Goal: Information Seeking & Learning: Learn about a topic

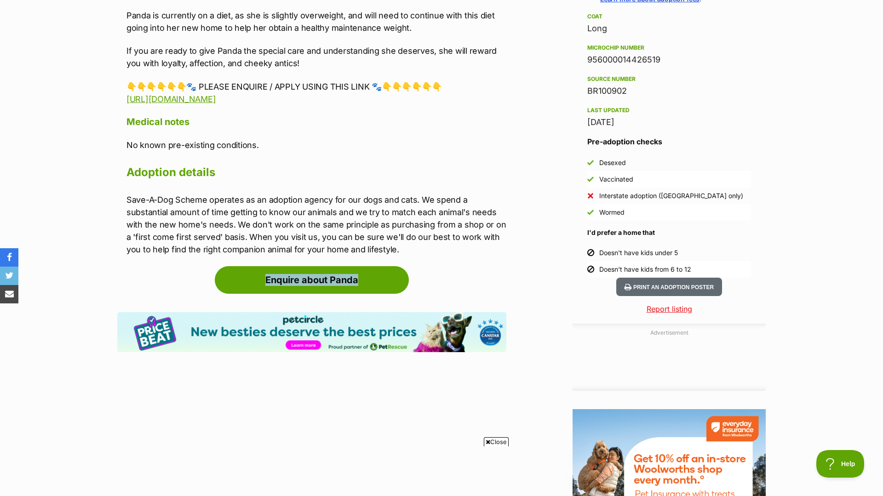
drag, startPoint x: 437, startPoint y: 247, endPoint x: 426, endPoint y: 273, distance: 28.5
click at [426, 273] on article "Advertisement Adoption information I've been adopted! This pet is no longer ava…" at bounding box center [311, 181] width 389 height 817
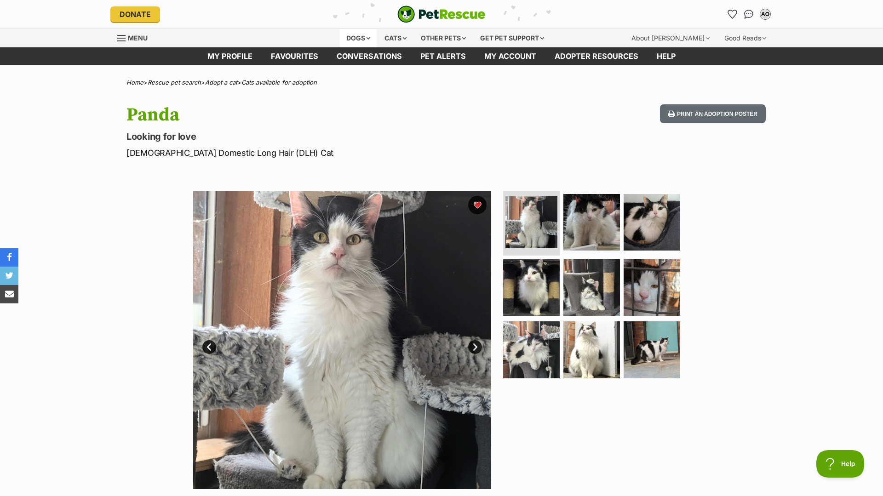
click at [362, 36] on div "Dogs" at bounding box center [358, 38] width 37 height 18
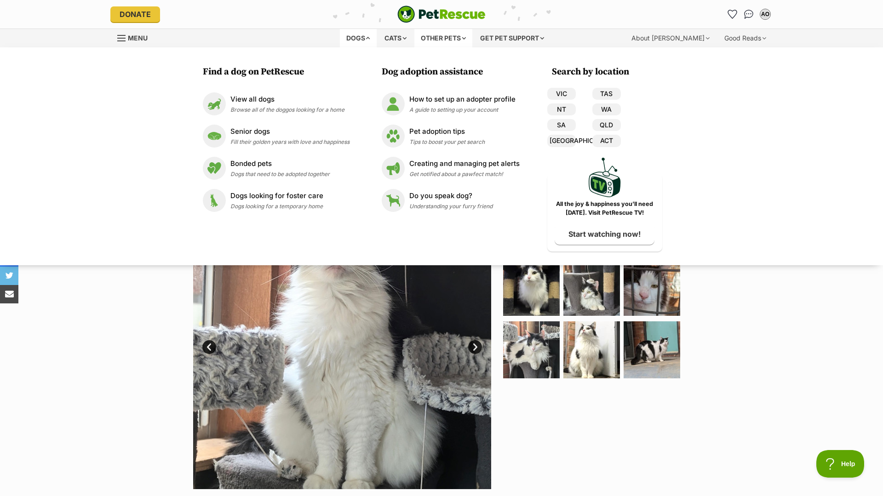
click at [423, 33] on div "Other pets" at bounding box center [443, 38] width 58 height 18
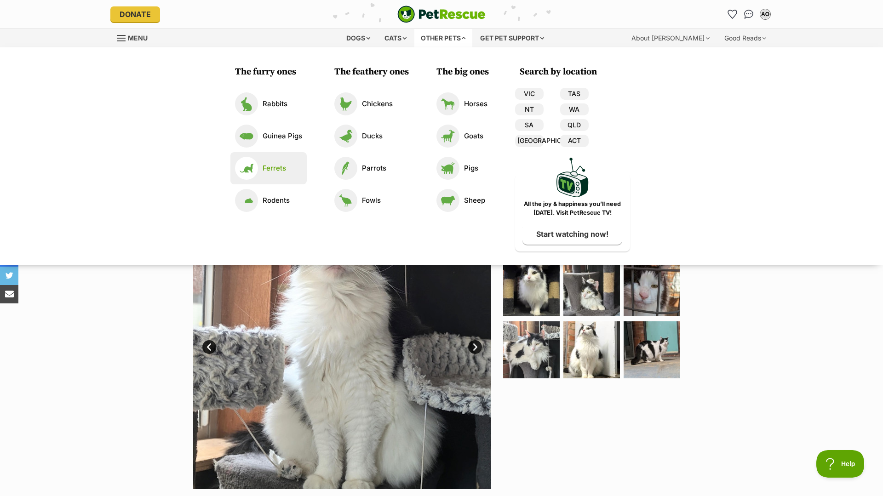
click at [283, 166] on p "Ferrets" at bounding box center [274, 168] width 23 height 11
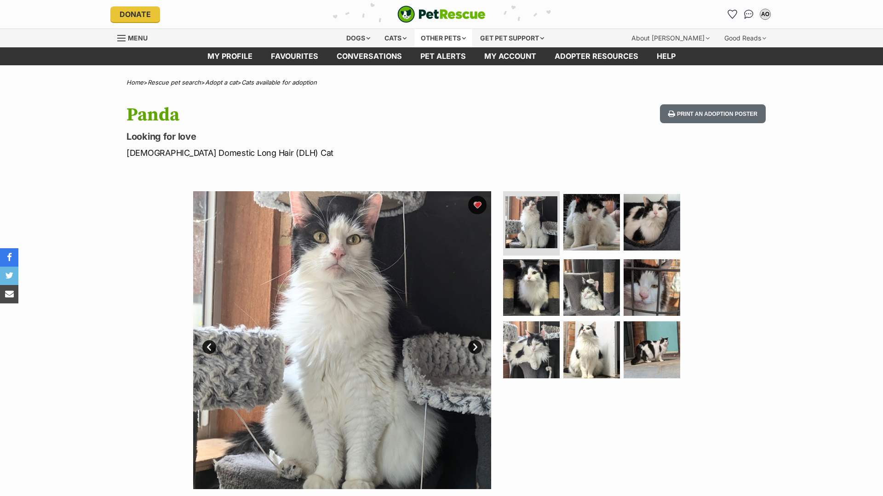
click at [447, 36] on div "Other pets" at bounding box center [443, 38] width 58 height 18
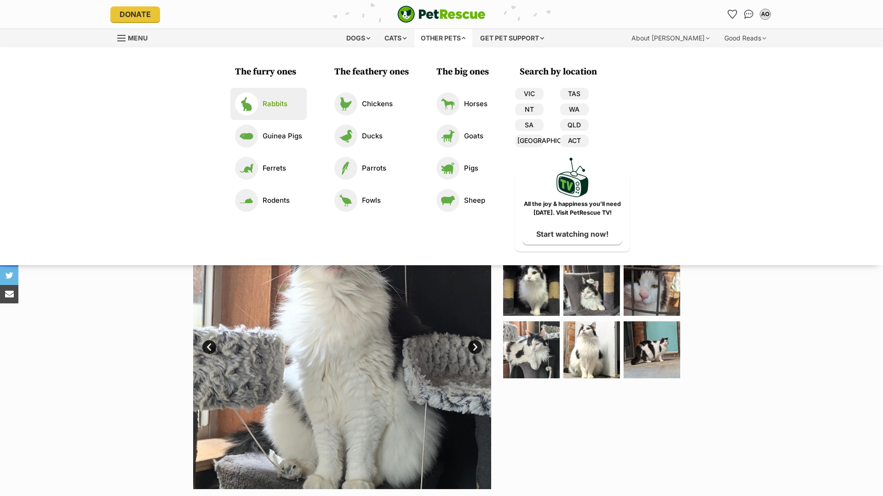
click at [286, 107] on p "Rabbits" at bounding box center [275, 104] width 25 height 11
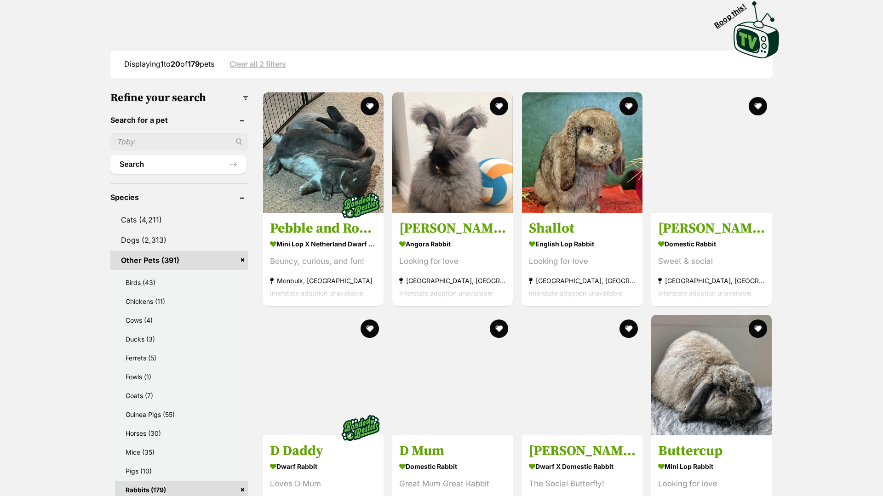
scroll to position [210, 0]
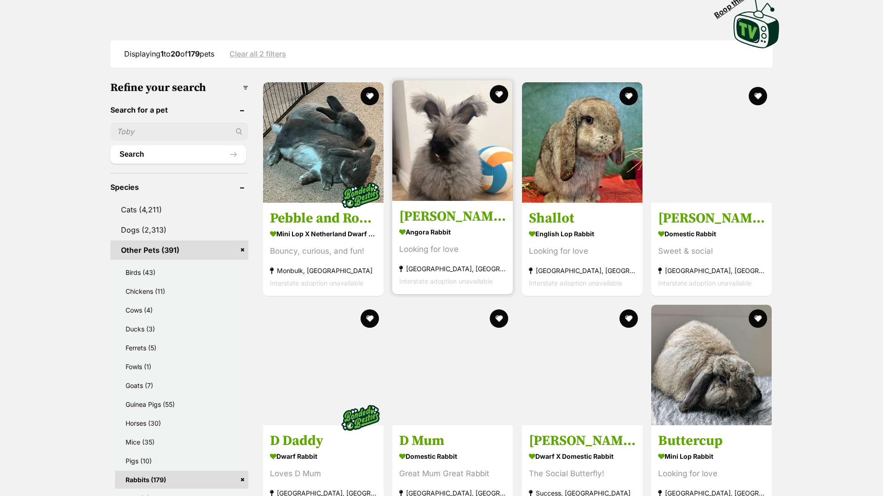
click at [463, 196] on img at bounding box center [452, 140] width 121 height 121
click at [444, 241] on section "Angora Rabbit Looking for love Kemps Creek, NSW Interstate adoption unavailable" at bounding box center [452, 256] width 107 height 62
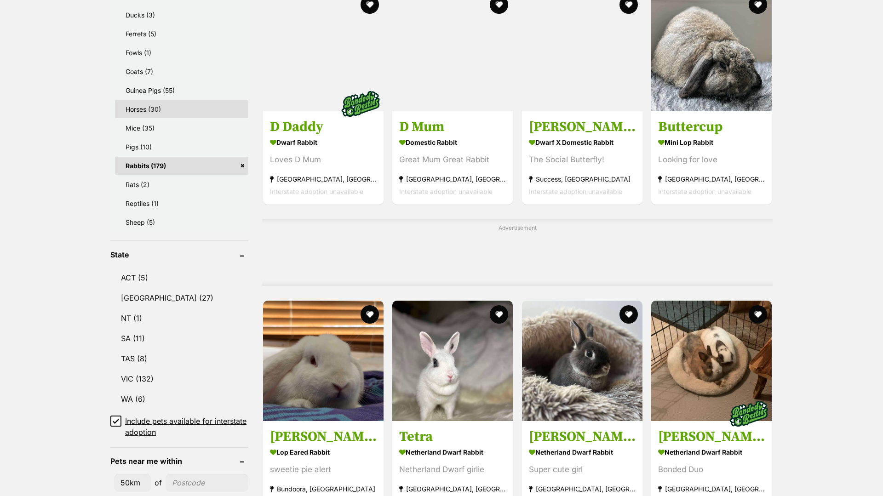
scroll to position [525, 0]
click at [186, 371] on link "VIC (132)" at bounding box center [179, 378] width 138 height 19
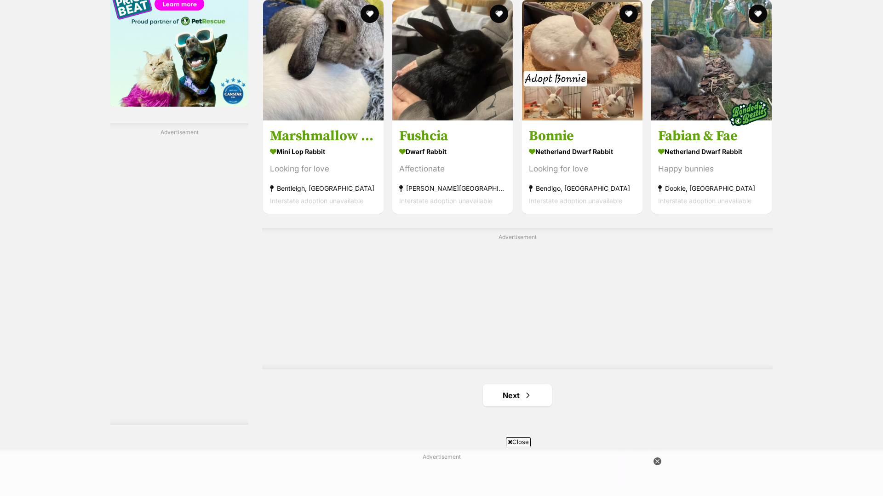
click at [531, 389] on link "Next" at bounding box center [517, 396] width 69 height 22
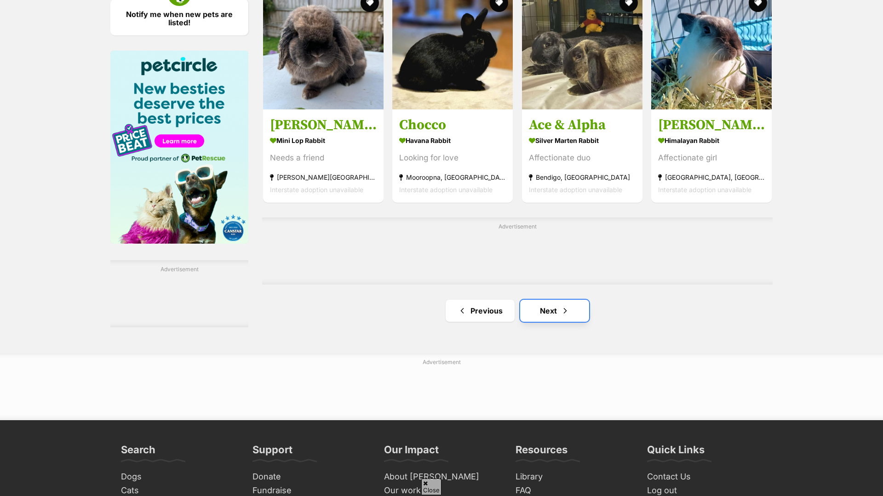
click at [559, 302] on link "Next" at bounding box center [554, 311] width 69 height 22
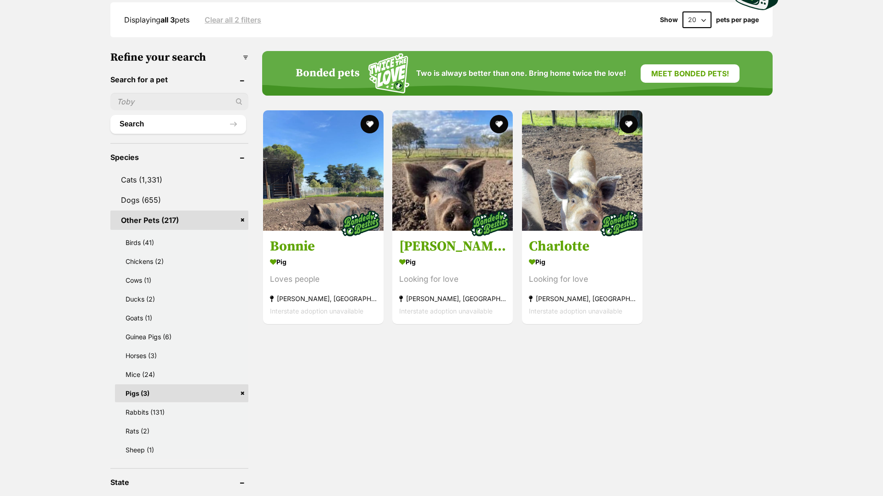
scroll to position [264, 0]
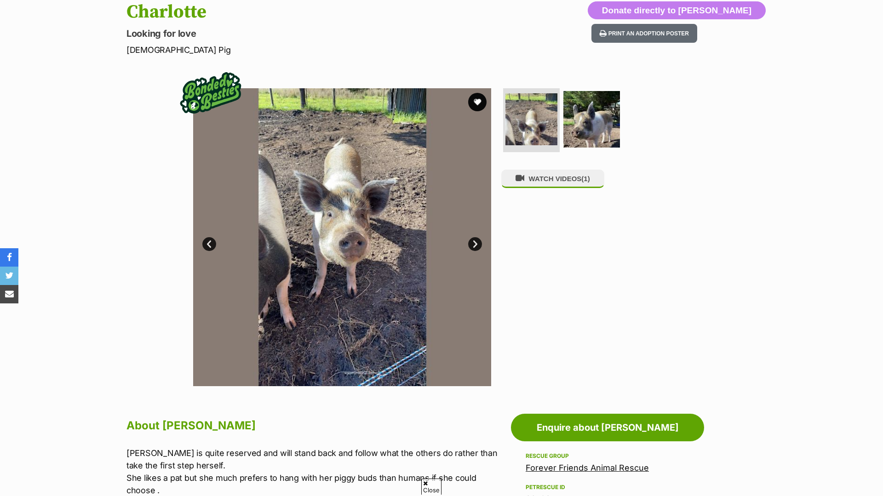
scroll to position [103, 0]
click at [476, 245] on link "Next" at bounding box center [475, 244] width 14 height 14
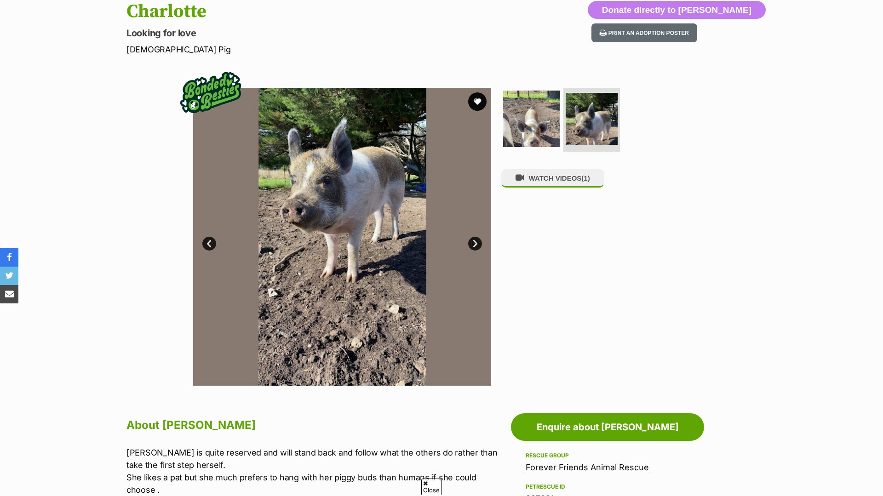
click at [476, 244] on link "Next" at bounding box center [475, 244] width 14 height 14
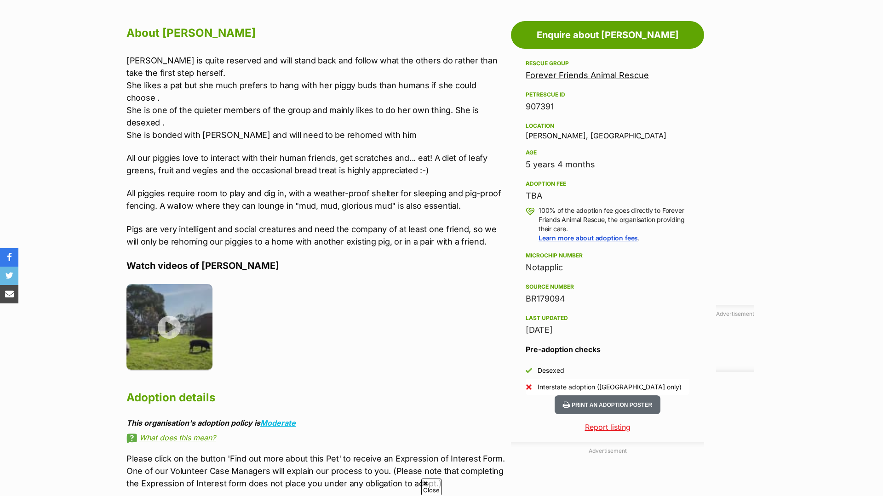
scroll to position [0, 0]
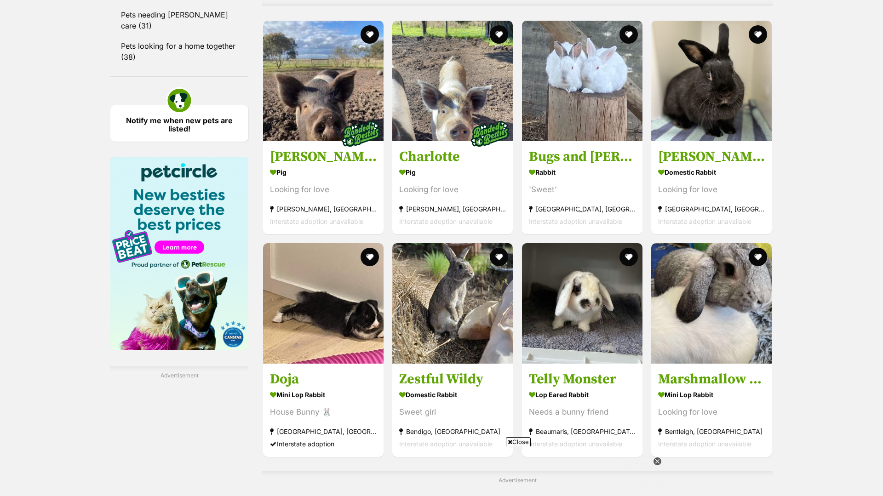
scroll to position [1272, 0]
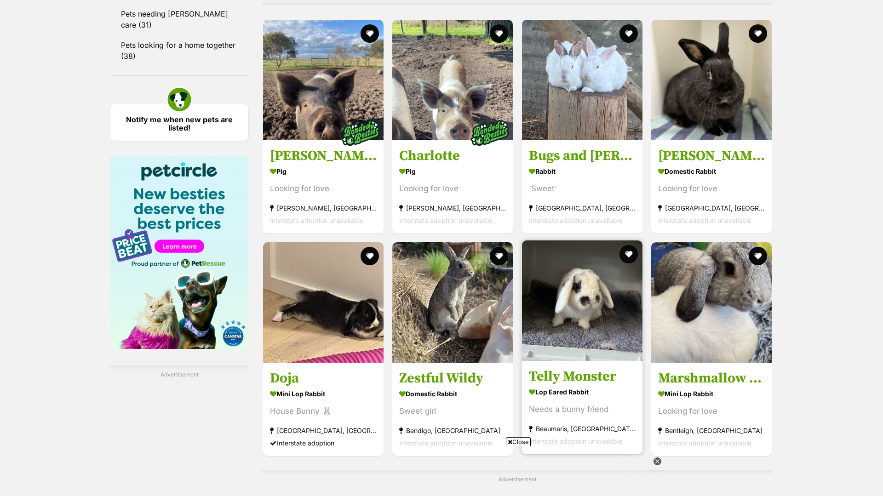
click at [585, 357] on img at bounding box center [582, 301] width 121 height 121
click at [564, 356] on img at bounding box center [582, 301] width 121 height 121
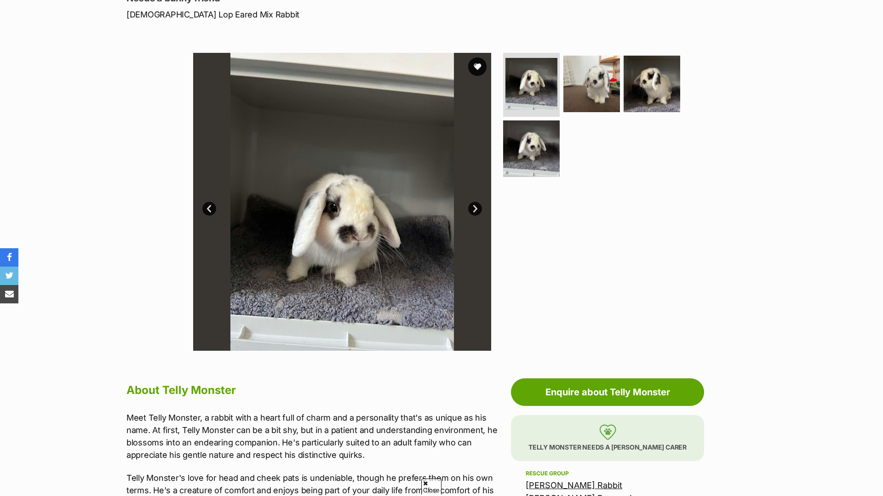
scroll to position [128, 0]
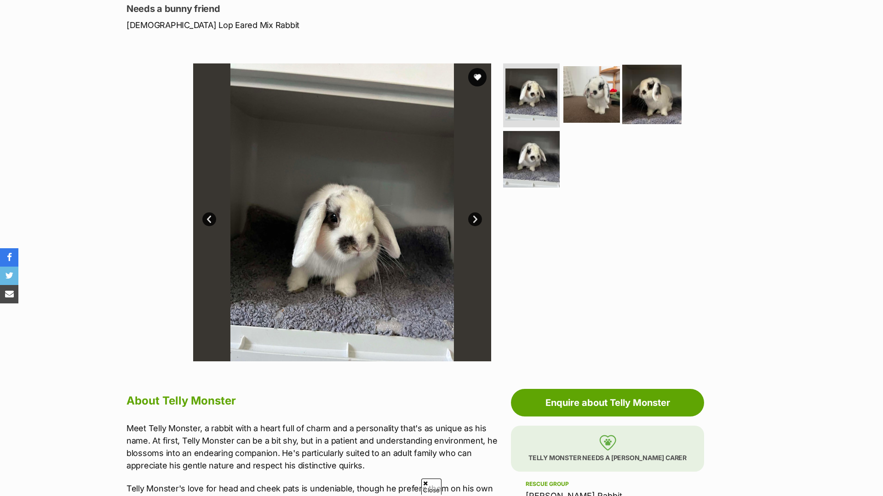
click at [630, 88] on img at bounding box center [651, 93] width 59 height 59
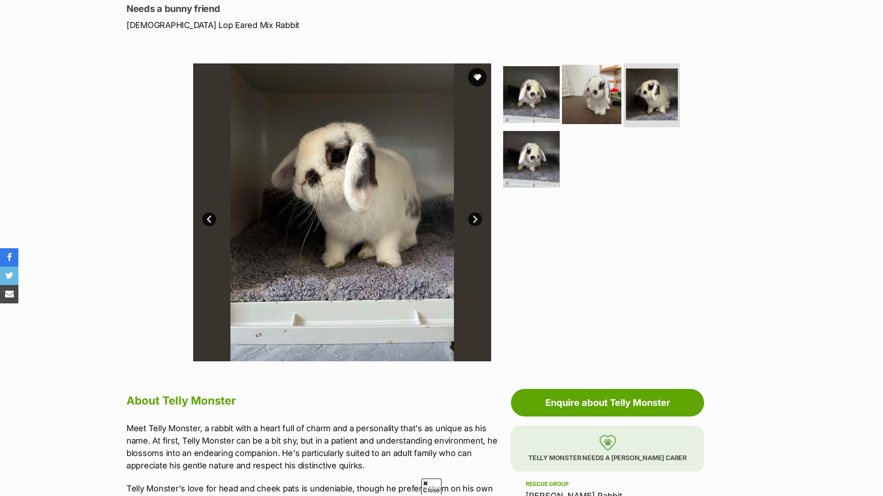
click at [608, 91] on img at bounding box center [591, 93] width 59 height 59
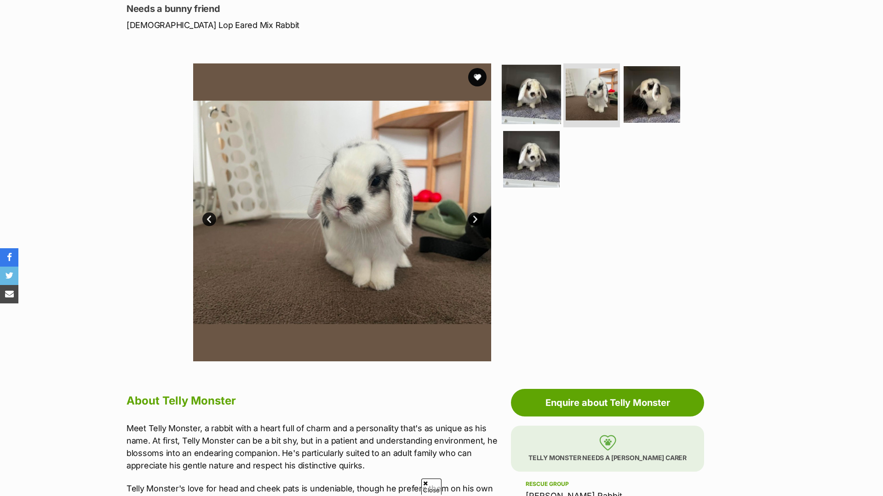
click at [546, 103] on img at bounding box center [531, 93] width 59 height 59
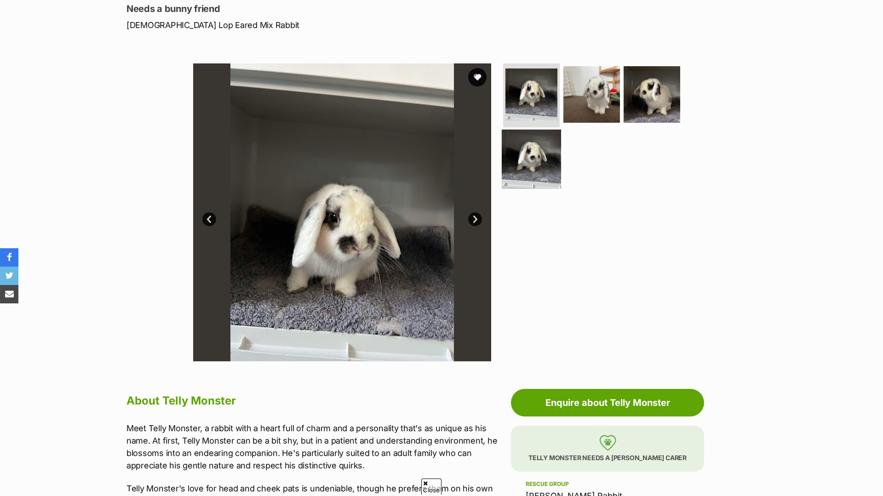
click at [534, 185] on img at bounding box center [531, 159] width 59 height 59
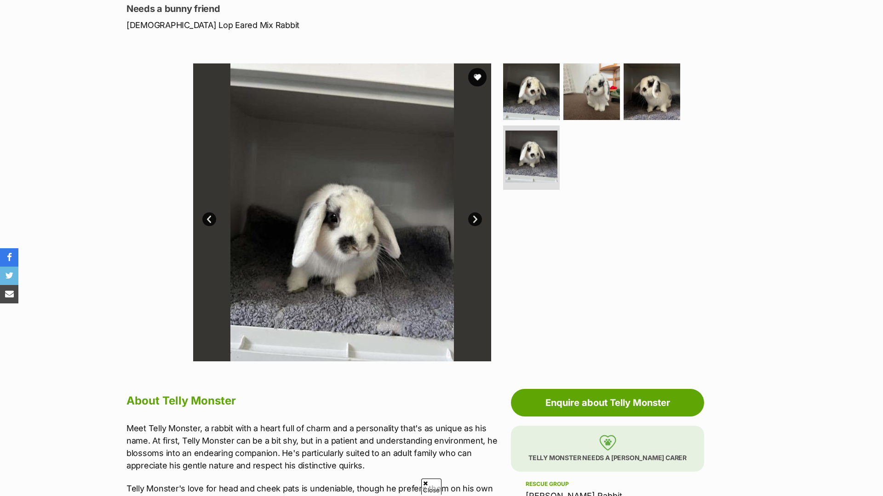
click at [464, 218] on img at bounding box center [342, 212] width 298 height 298
click at [472, 218] on link "Next" at bounding box center [475, 220] width 14 height 14
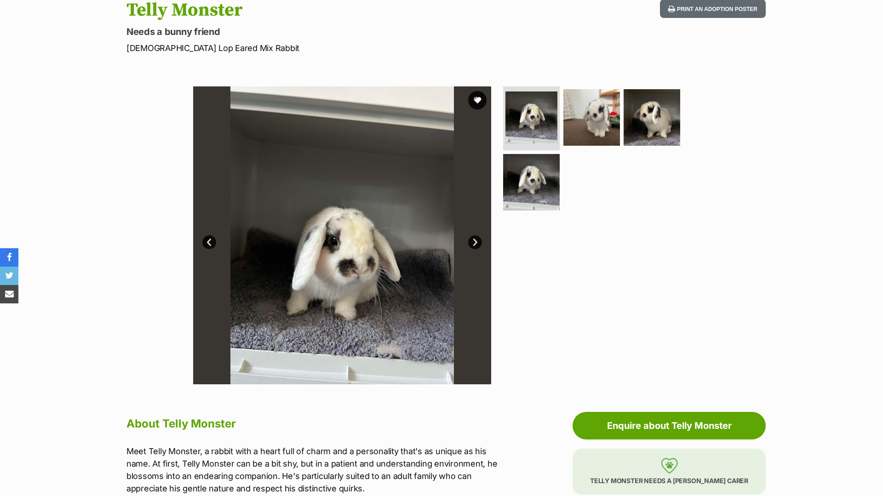
scroll to position [0, 0]
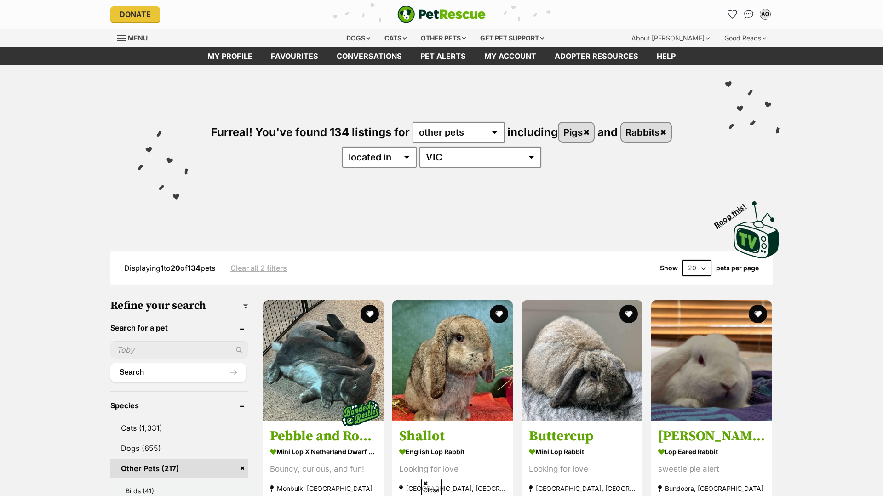
scroll to position [1307, 0]
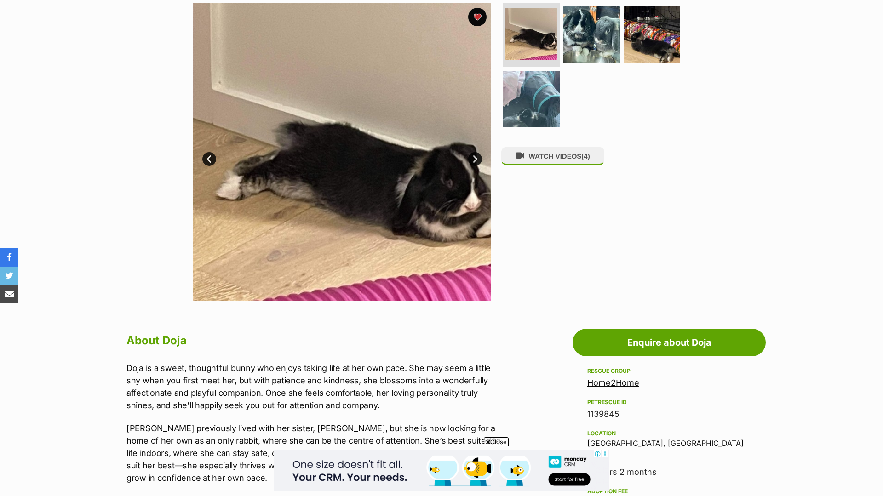
scroll to position [124, 0]
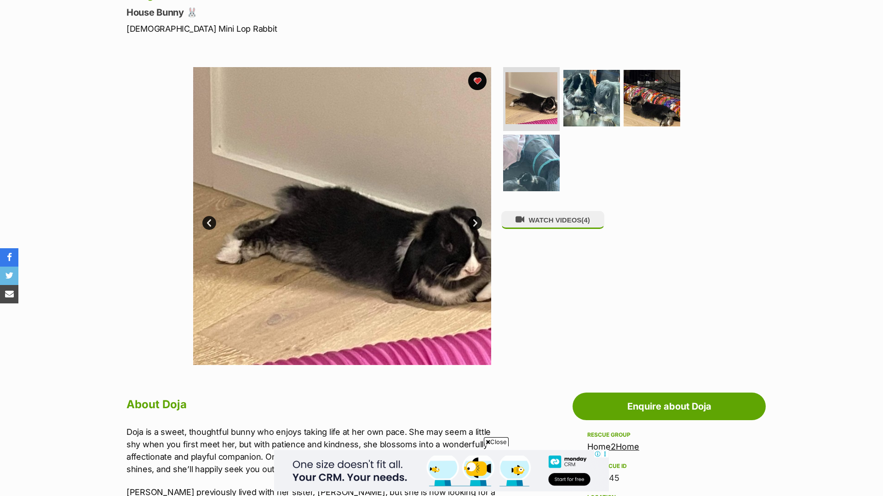
click at [477, 223] on link "Next" at bounding box center [475, 223] width 14 height 14
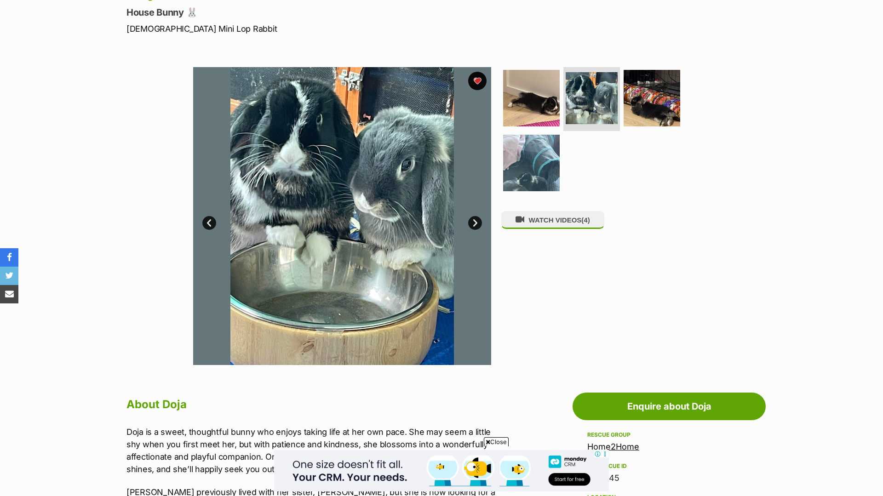
click at [476, 223] on link "Next" at bounding box center [475, 223] width 14 height 14
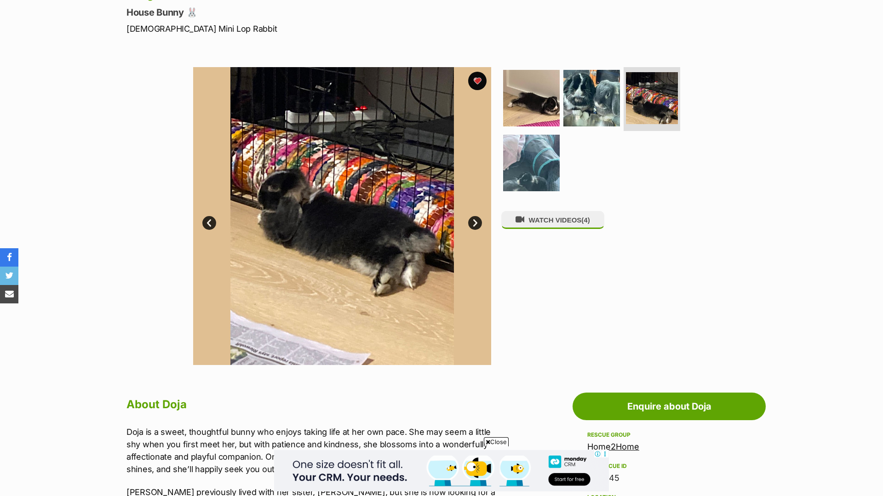
click at [476, 223] on link "Next" at bounding box center [475, 223] width 14 height 14
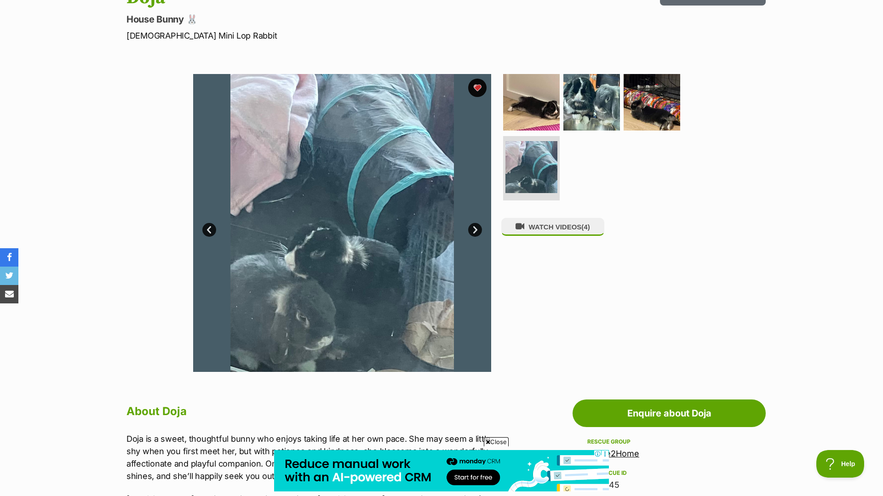
scroll to position [0, 0]
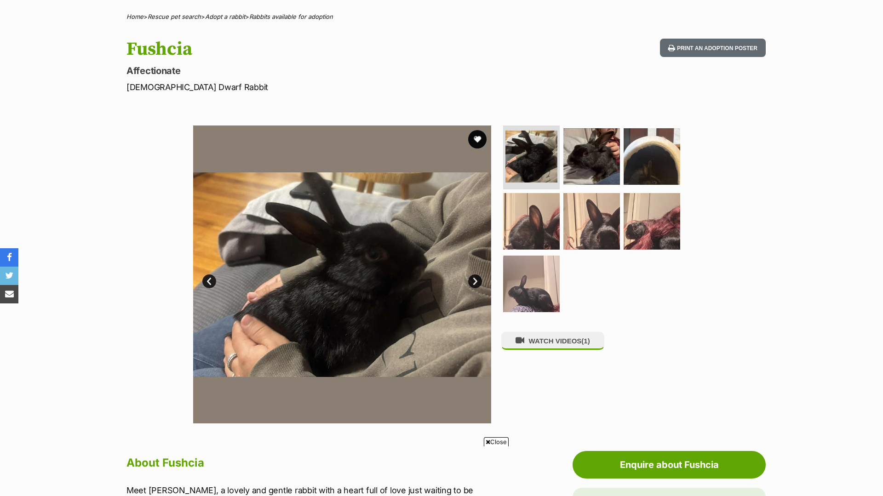
scroll to position [50, 0]
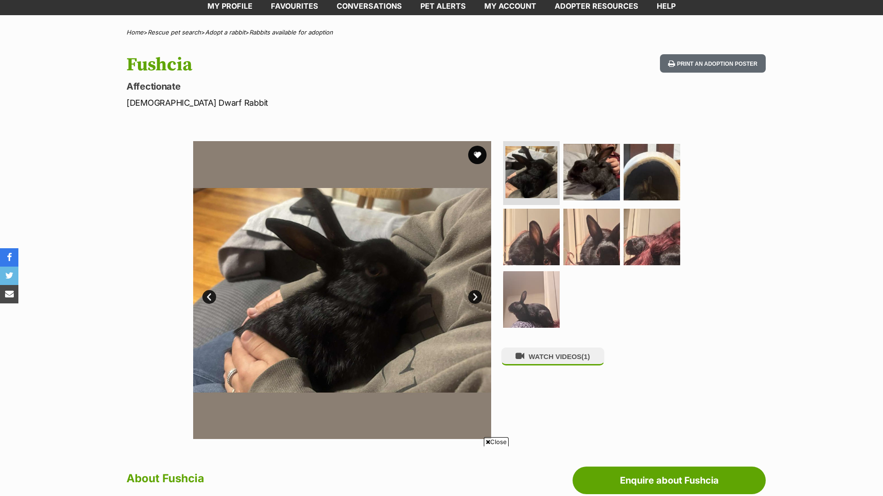
click at [477, 298] on link "Next" at bounding box center [475, 297] width 14 height 14
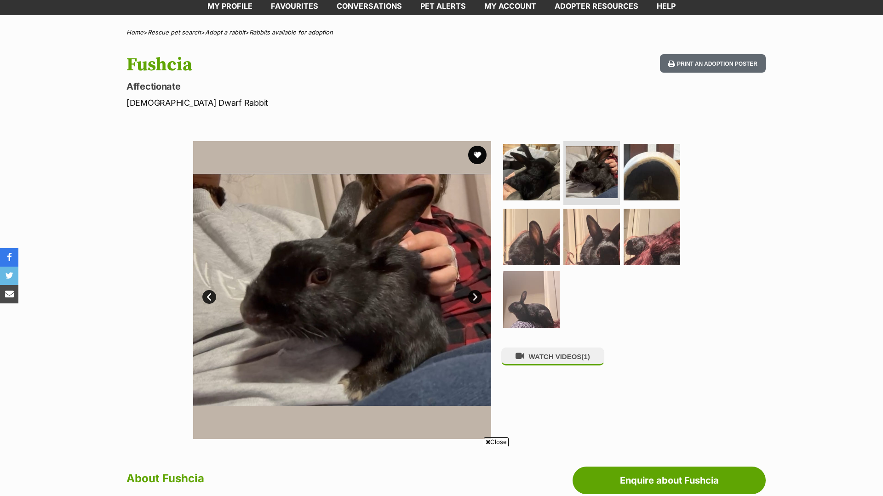
click at [477, 297] on link "Next" at bounding box center [475, 297] width 14 height 14
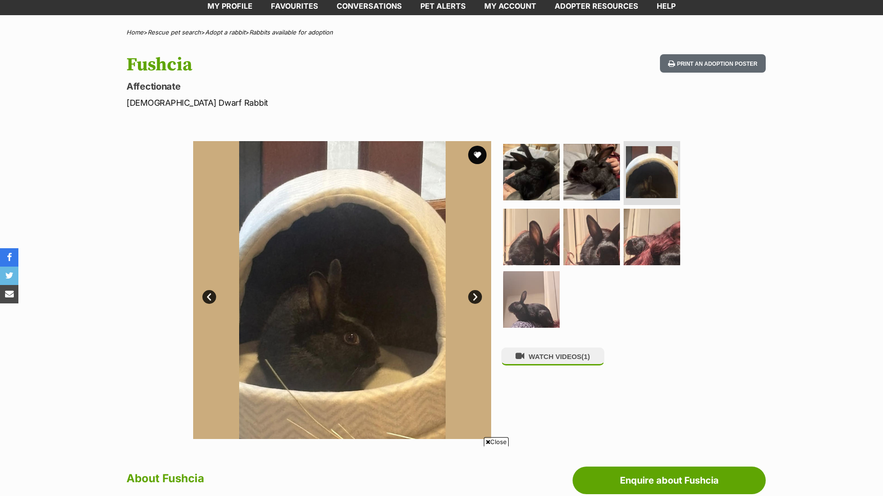
click at [477, 297] on link "Next" at bounding box center [475, 297] width 14 height 14
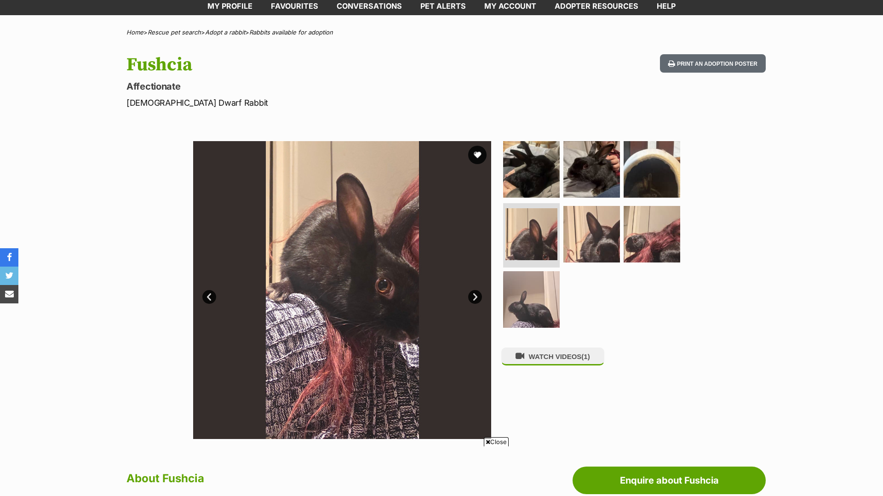
click at [477, 297] on link "Next" at bounding box center [475, 297] width 14 height 14
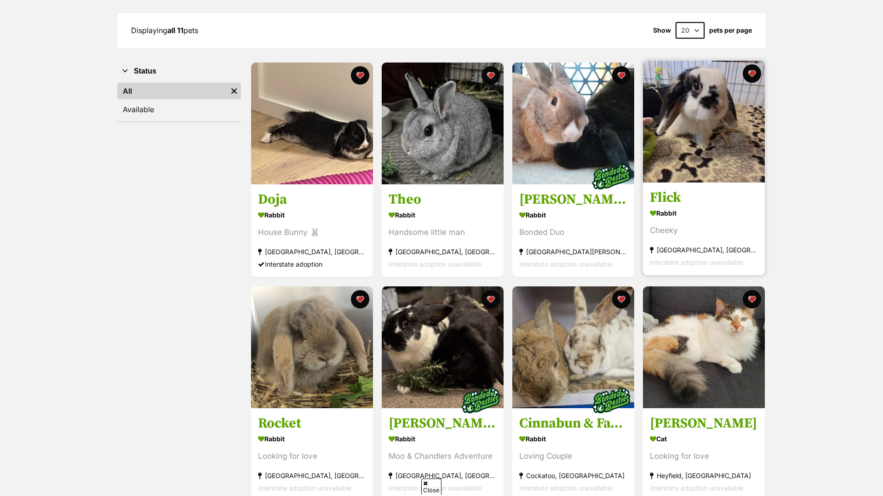
click at [716, 138] on img at bounding box center [704, 122] width 122 height 122
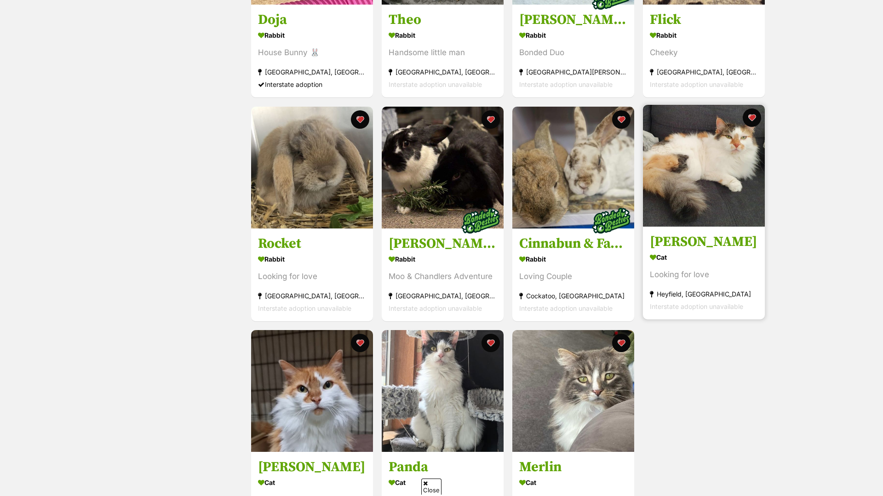
scroll to position [315, 0]
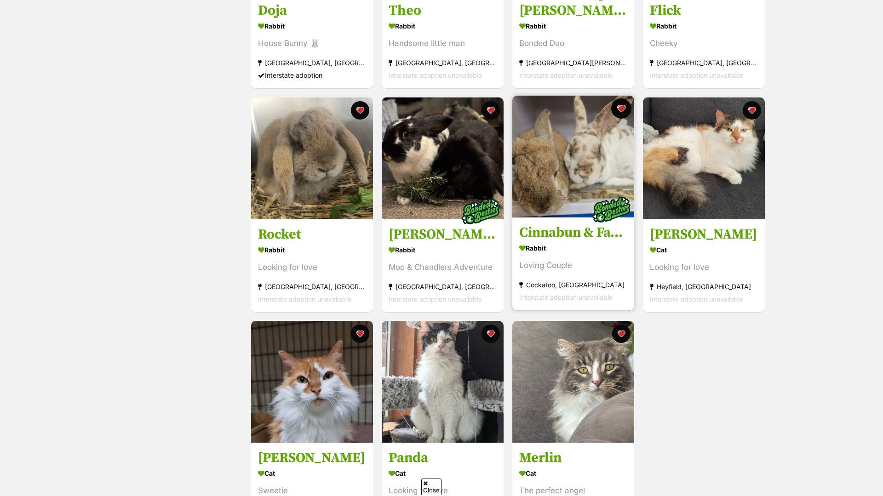
click at [618, 108] on button "favourite" at bounding box center [621, 108] width 20 height 20
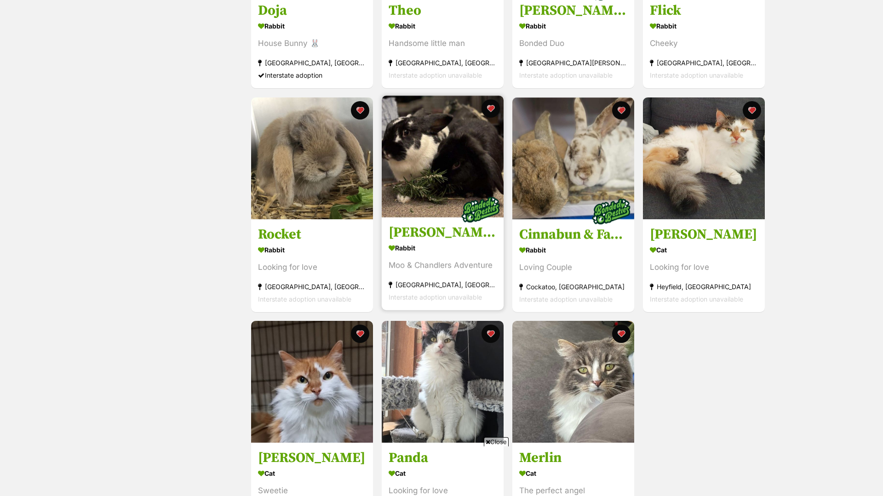
scroll to position [0, 0]
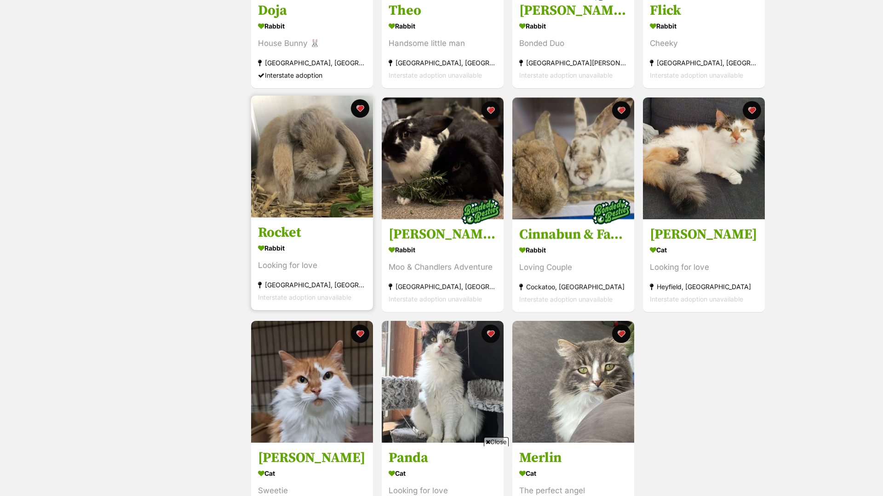
click at [318, 205] on img at bounding box center [312, 157] width 122 height 122
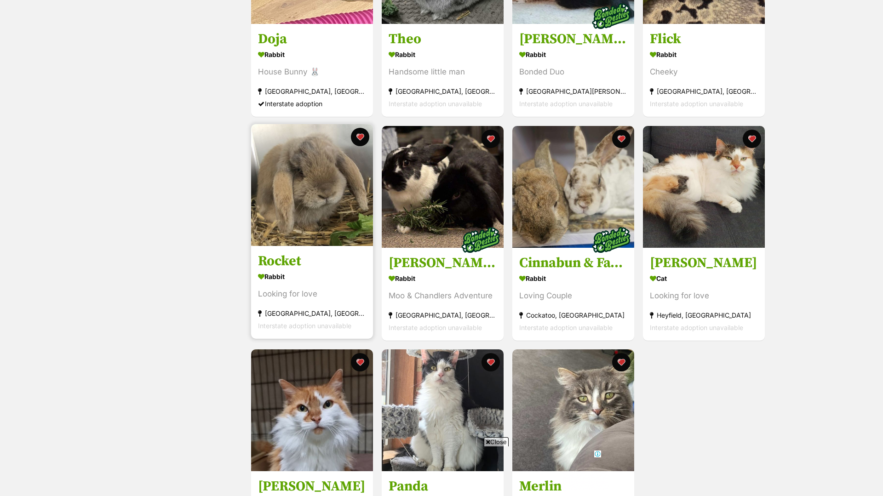
scroll to position [289, 0]
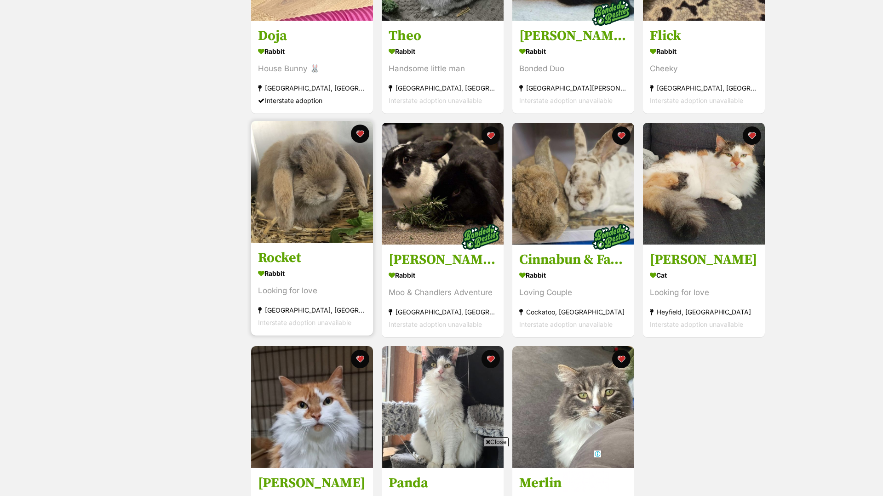
click at [318, 205] on img at bounding box center [312, 182] width 122 height 122
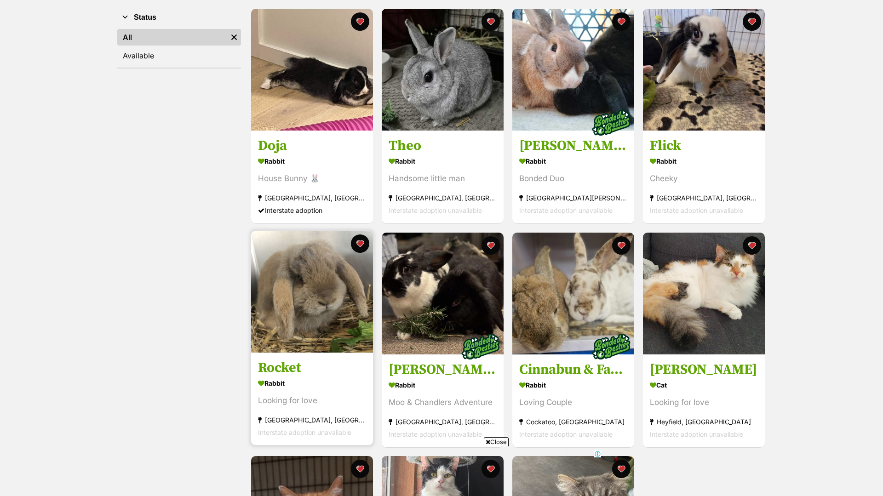
scroll to position [174, 0]
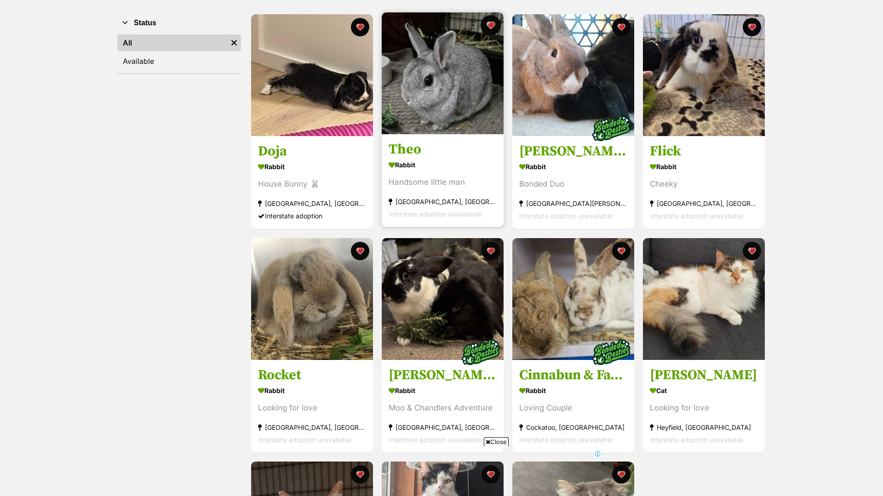
click at [489, 21] on button "favourite" at bounding box center [491, 25] width 20 height 20
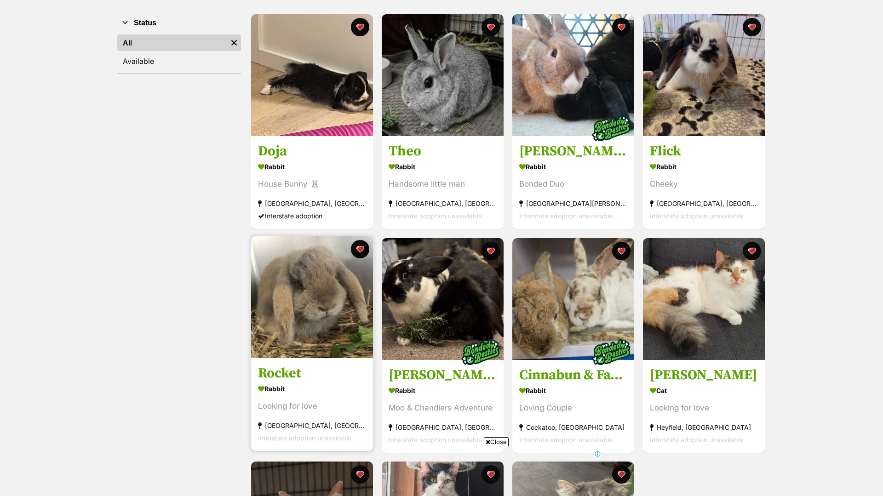
click at [340, 322] on img at bounding box center [312, 297] width 122 height 122
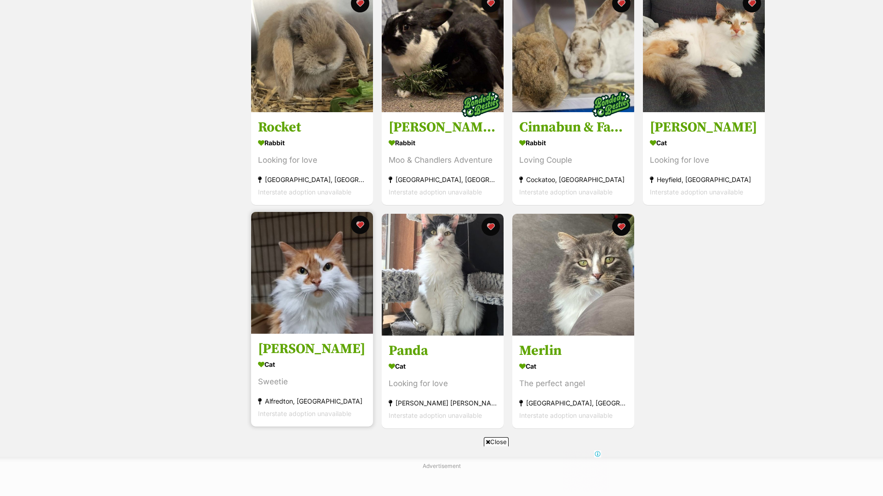
scroll to position [419, 0]
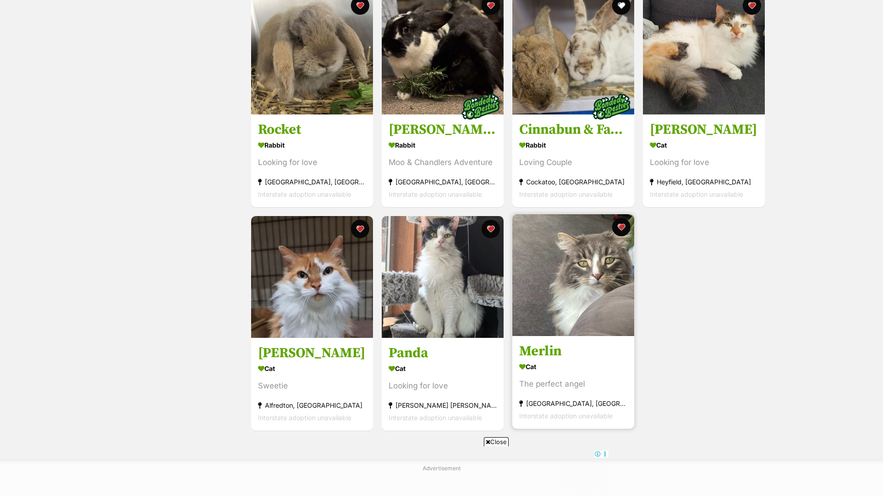
click at [552, 364] on div "Cat" at bounding box center [573, 366] width 108 height 13
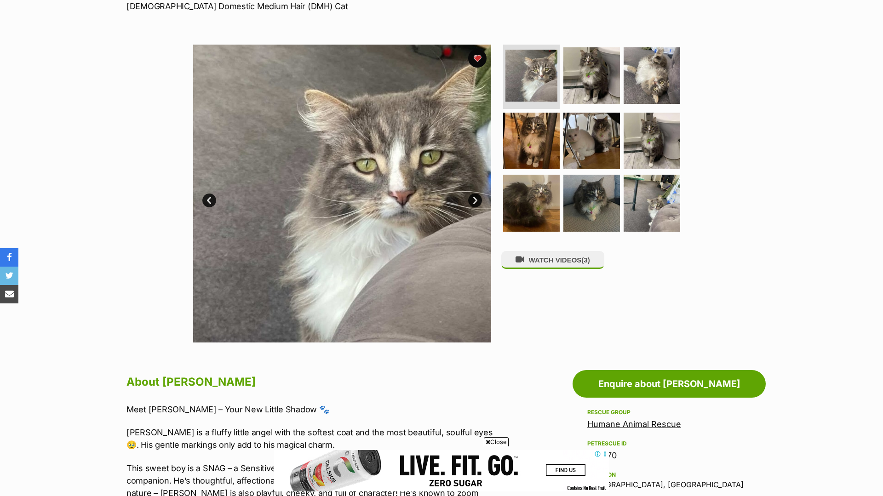
scroll to position [144, 0]
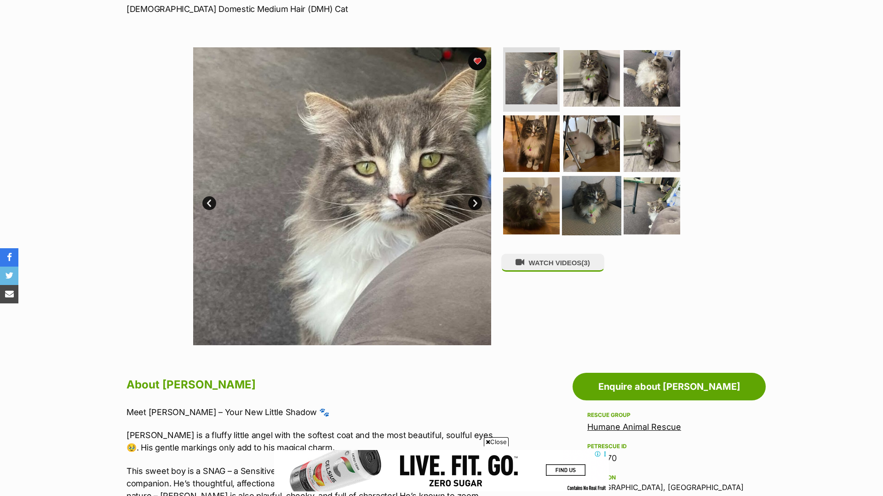
click at [579, 207] on img at bounding box center [591, 205] width 59 height 59
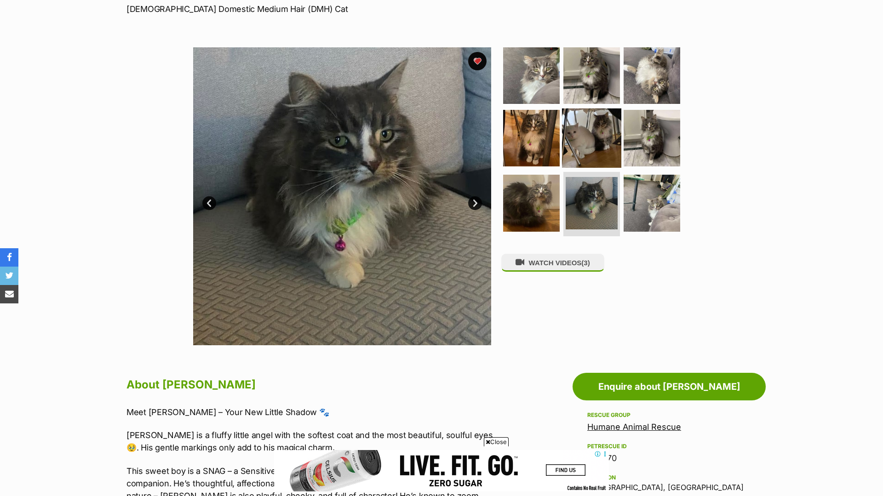
click at [565, 138] on img at bounding box center [591, 137] width 59 height 59
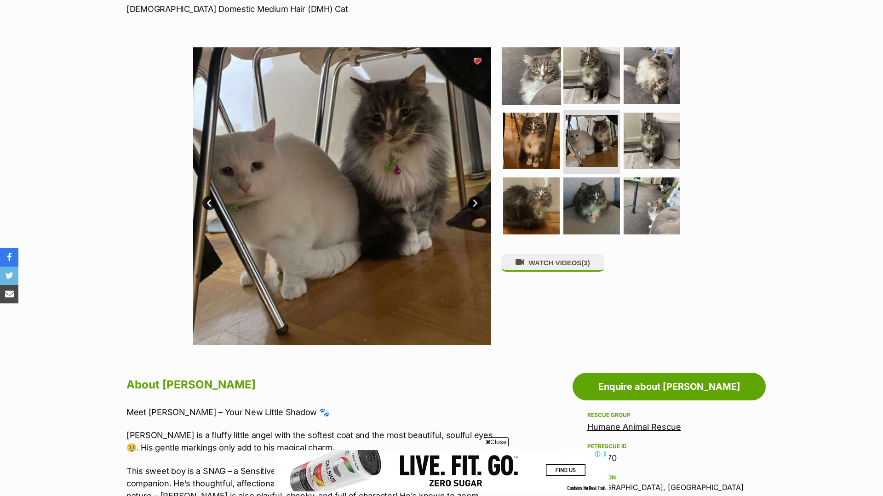
click at [541, 85] on img at bounding box center [531, 75] width 59 height 59
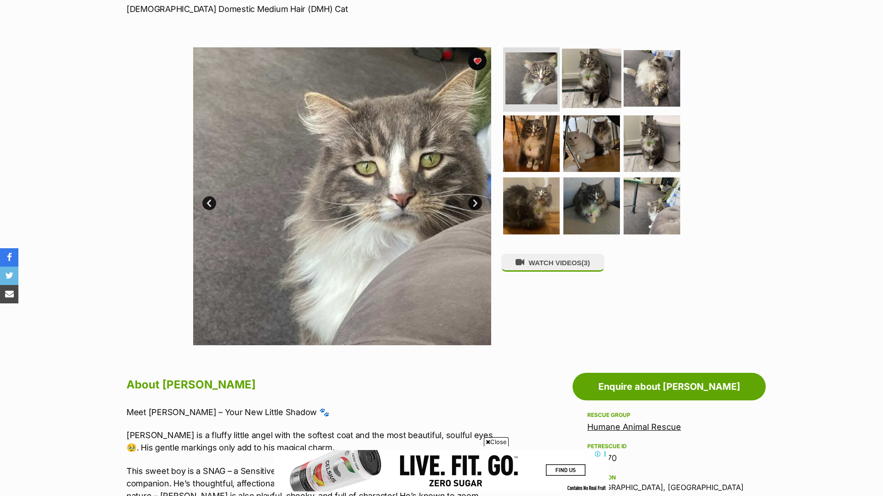
click at [573, 72] on img at bounding box center [591, 78] width 59 height 59
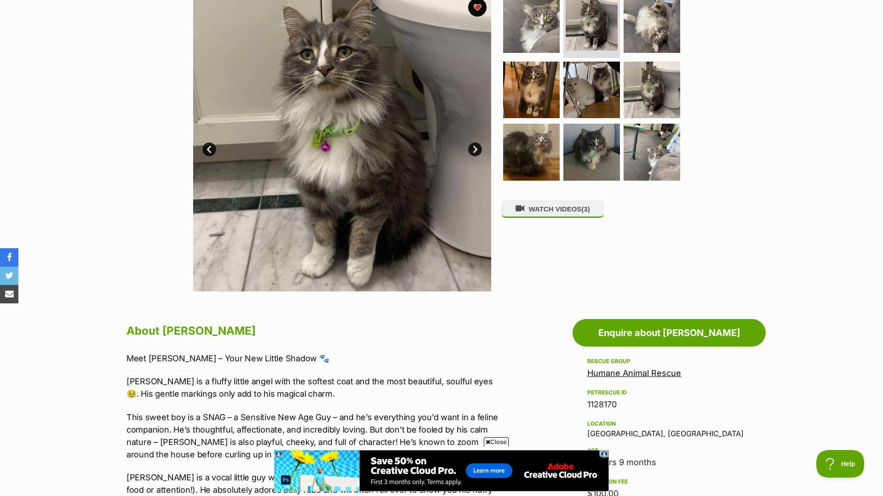
scroll to position [128, 0]
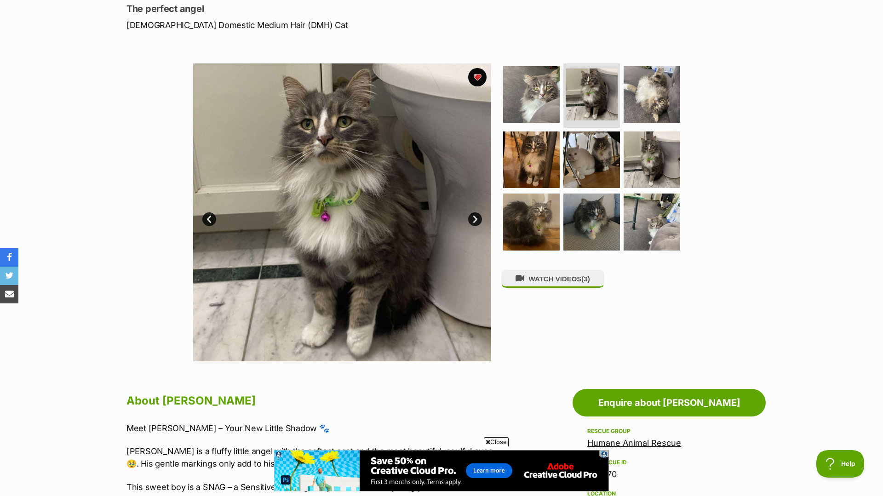
click at [481, 213] on img at bounding box center [342, 212] width 298 height 298
click at [479, 217] on link "Next" at bounding box center [475, 220] width 14 height 14
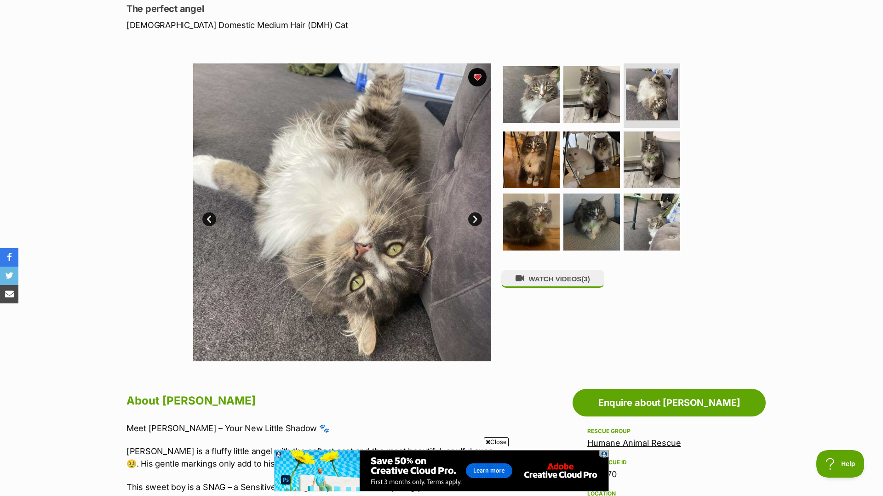
click at [479, 217] on link "Next" at bounding box center [475, 220] width 14 height 14
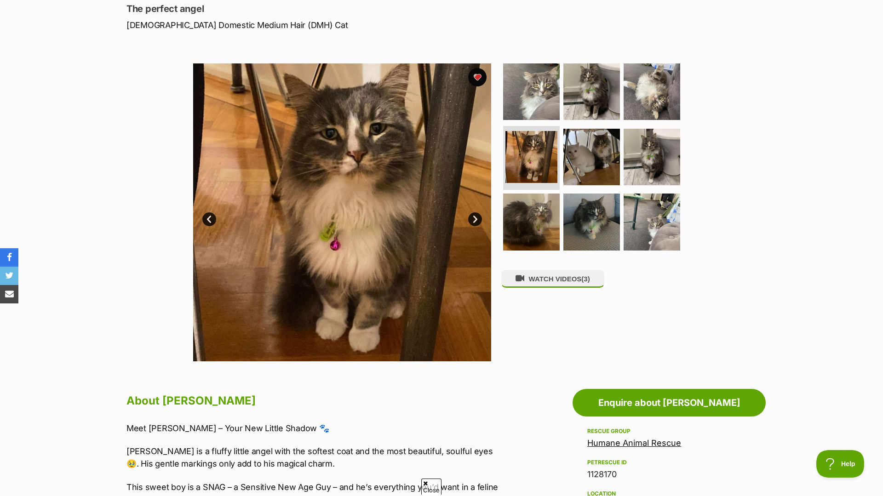
click at [479, 217] on link "Next" at bounding box center [475, 220] width 14 height 14
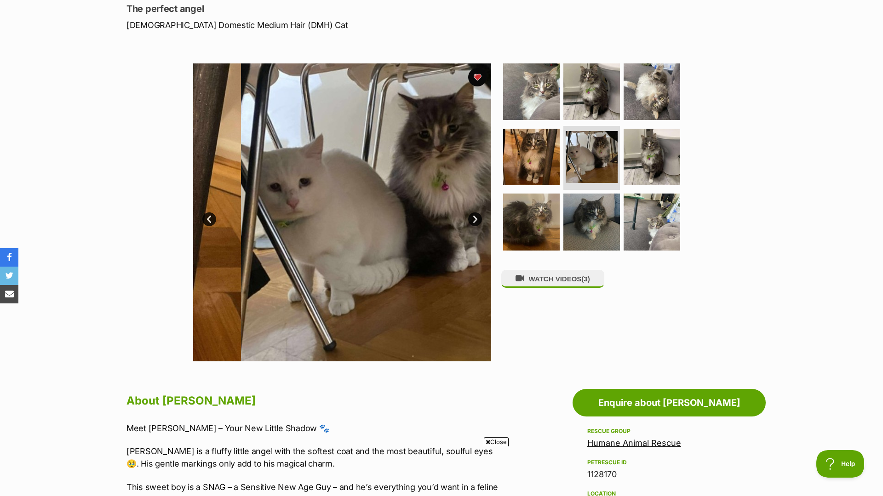
scroll to position [0, 0]
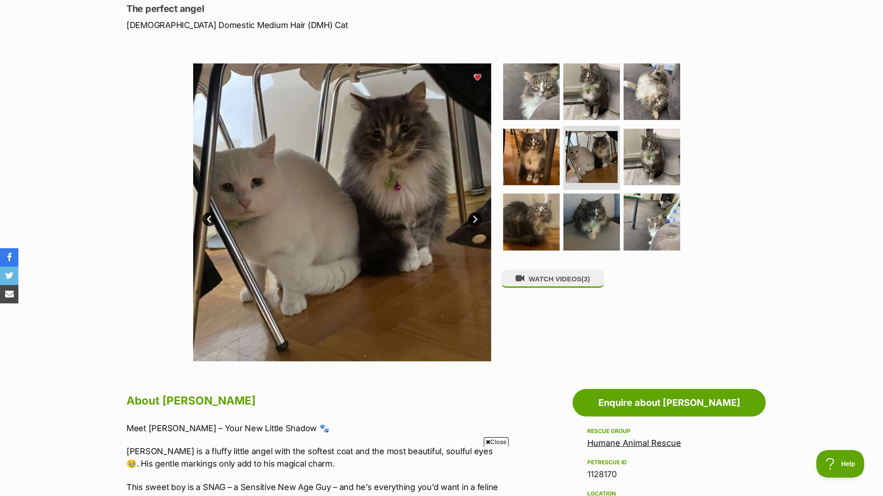
click at [476, 218] on link "Next" at bounding box center [475, 220] width 14 height 14
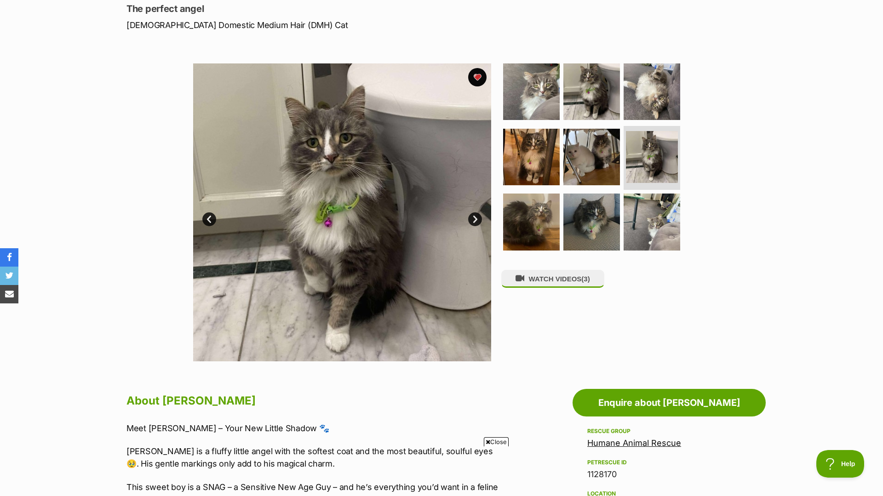
click at [476, 218] on link "Next" at bounding box center [475, 220] width 14 height 14
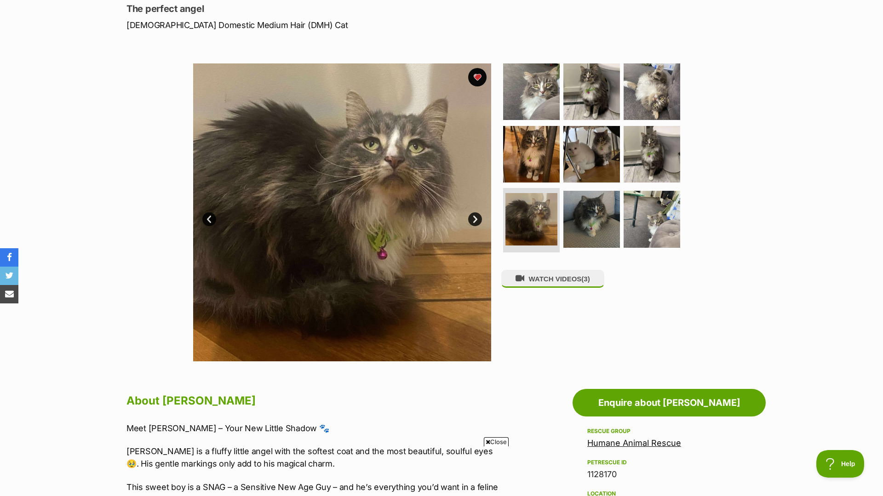
click at [476, 218] on link "Next" at bounding box center [475, 220] width 14 height 14
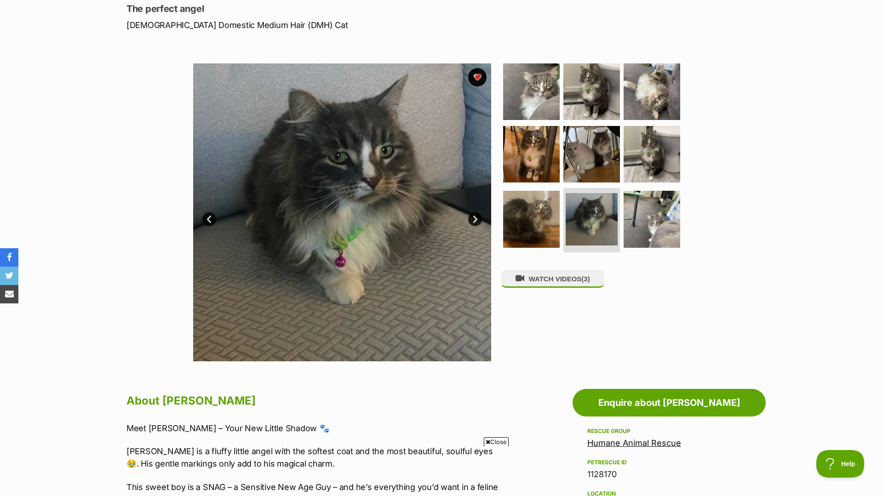
click at [476, 218] on link "Next" at bounding box center [475, 220] width 14 height 14
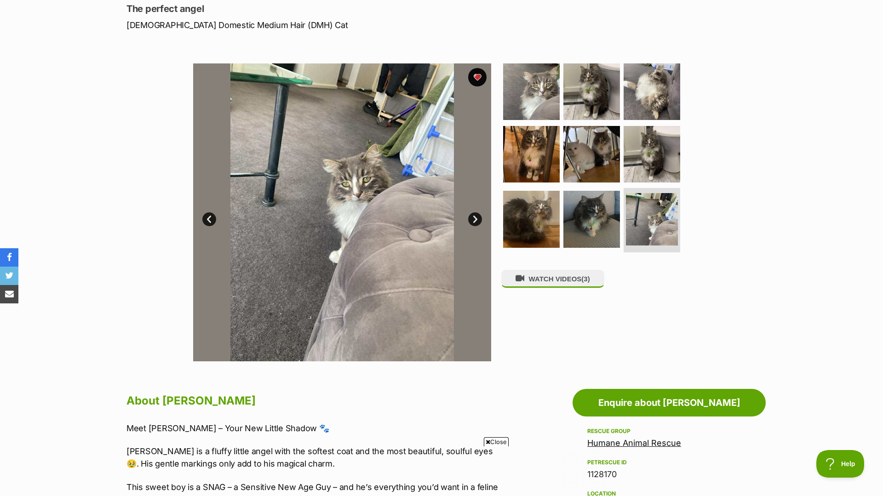
click at [481, 215] on img at bounding box center [342, 212] width 298 height 298
click at [474, 221] on link "Next" at bounding box center [475, 220] width 14 height 14
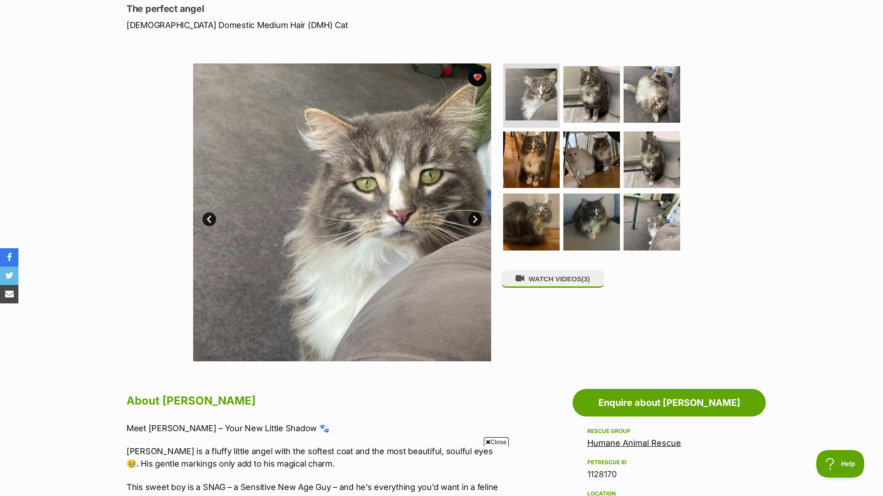
click at [474, 221] on link "Next" at bounding box center [475, 220] width 14 height 14
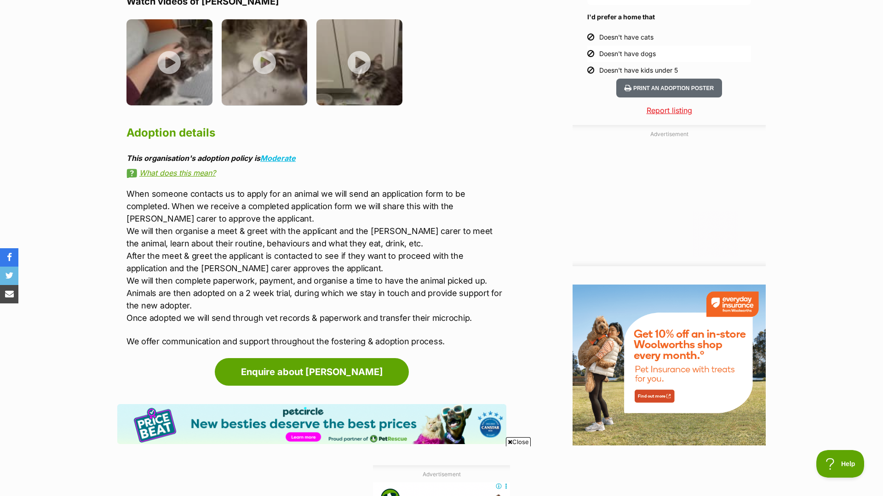
scroll to position [955, 0]
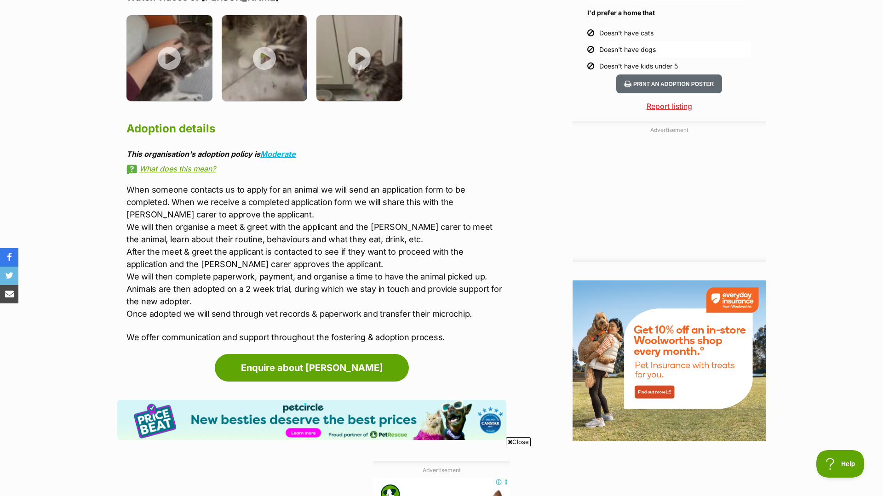
click at [195, 169] on link "What does this mean?" at bounding box center [316, 169] width 380 height 8
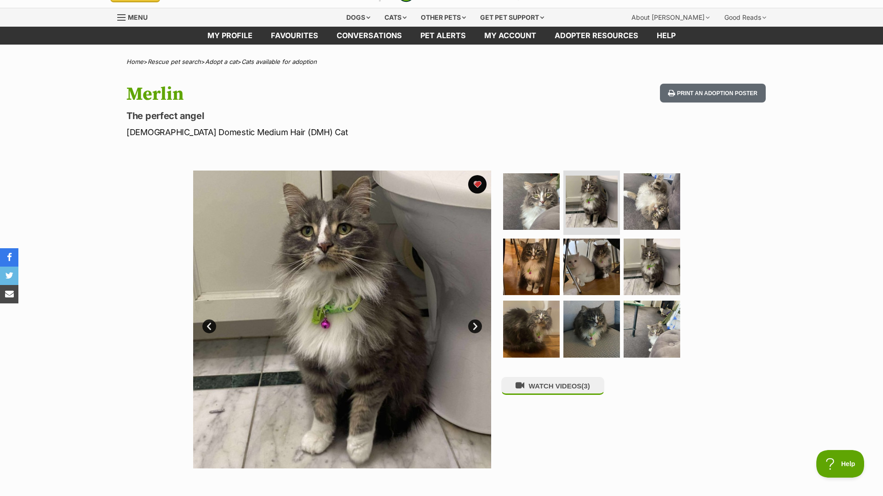
scroll to position [0, 0]
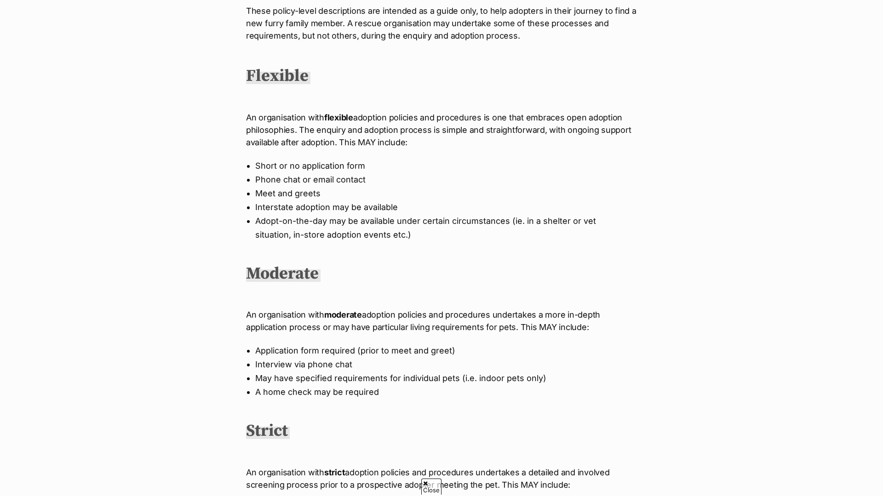
scroll to position [219, 0]
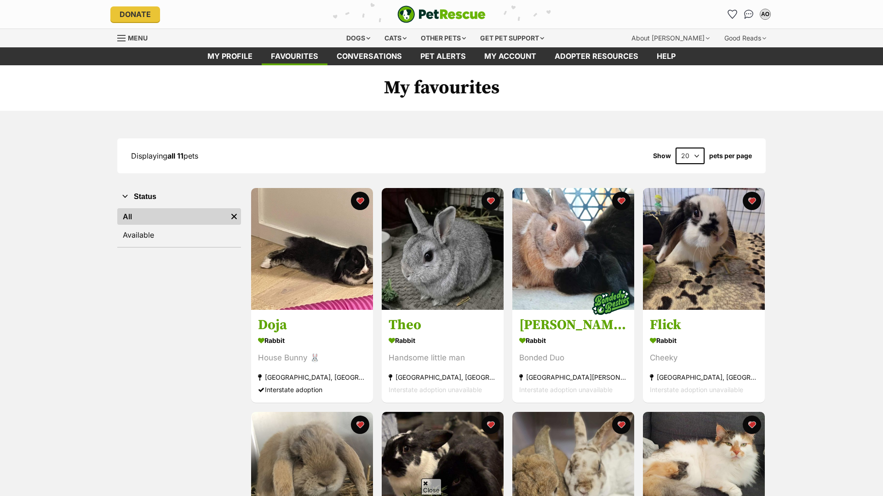
scroll to position [419, 0]
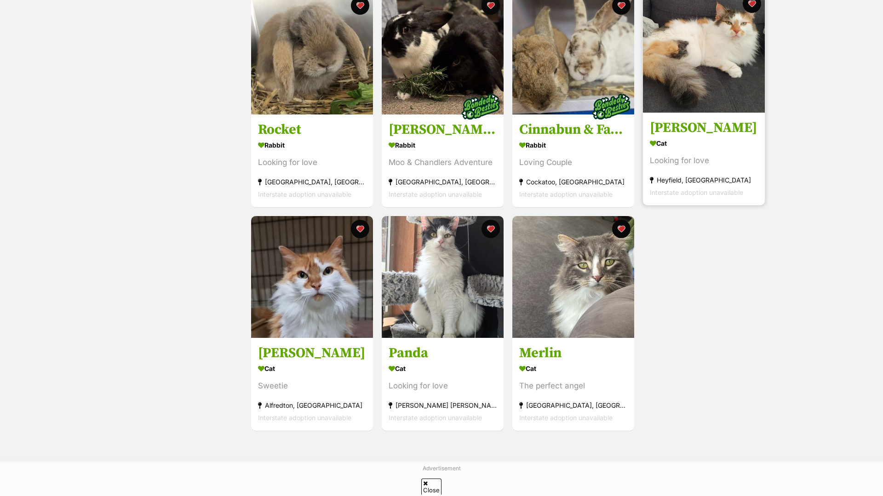
click at [697, 131] on h3 "[PERSON_NAME]" at bounding box center [704, 127] width 108 height 17
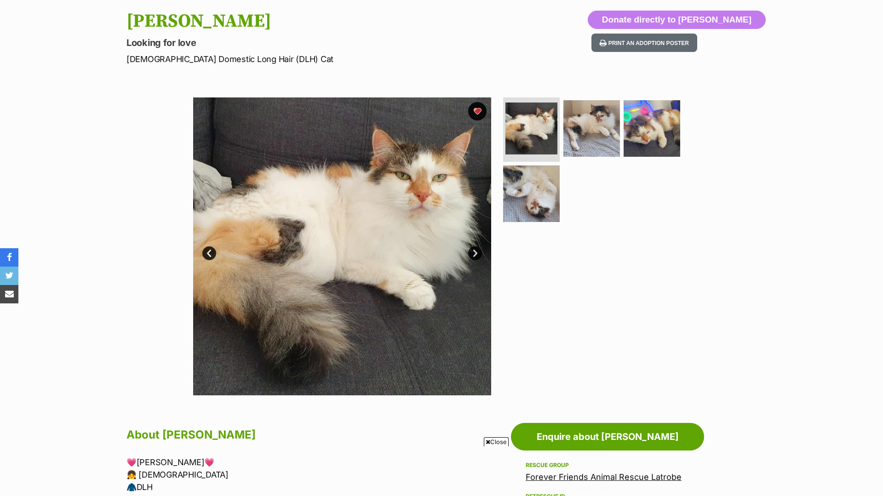
scroll to position [86, 0]
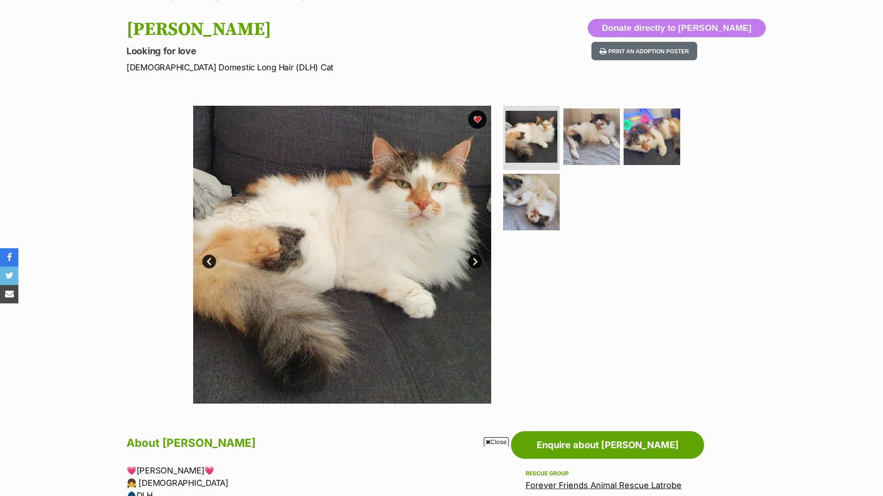
click at [478, 263] on link "Next" at bounding box center [475, 262] width 14 height 14
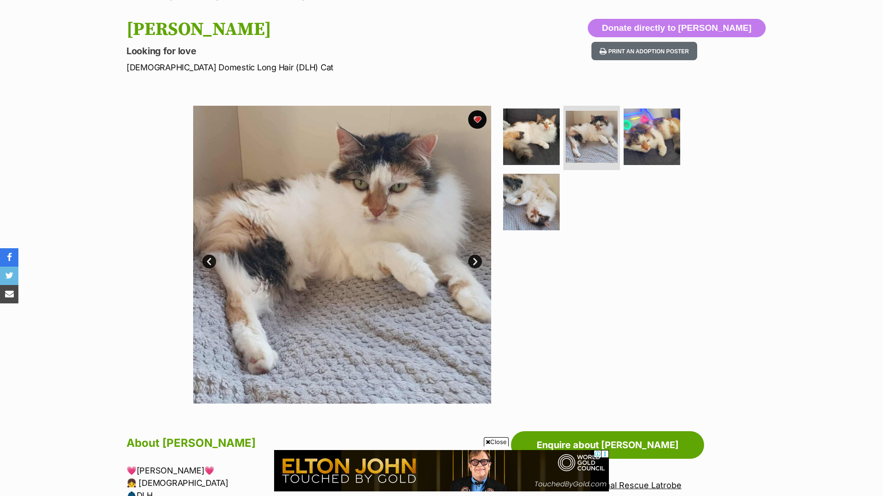
scroll to position [0, 0]
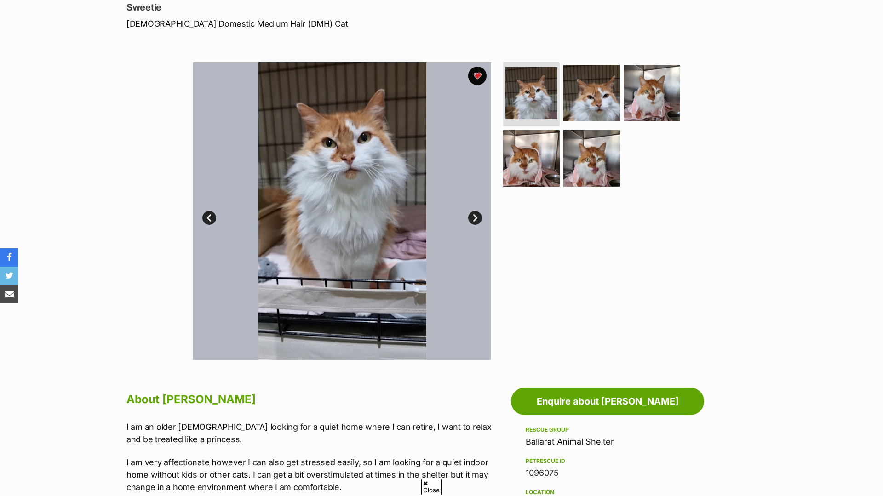
scroll to position [4, 0]
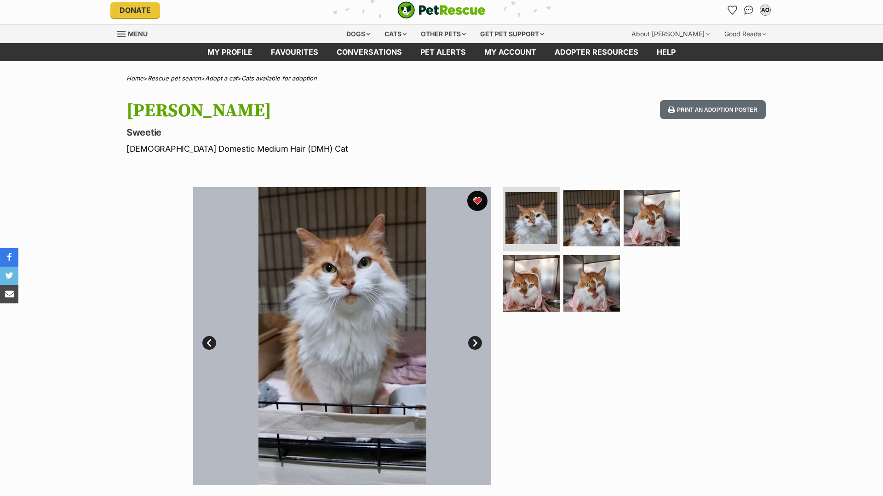
click at [474, 202] on button "favourite" at bounding box center [477, 201] width 20 height 20
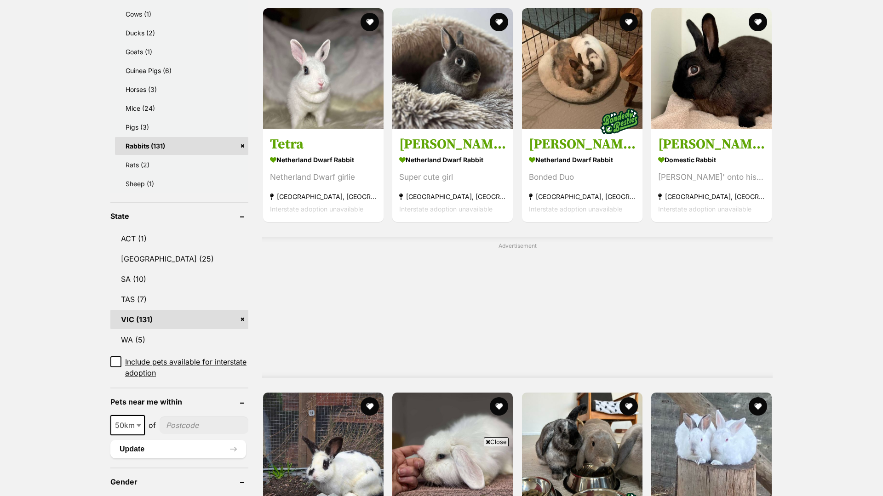
scroll to position [663, 0]
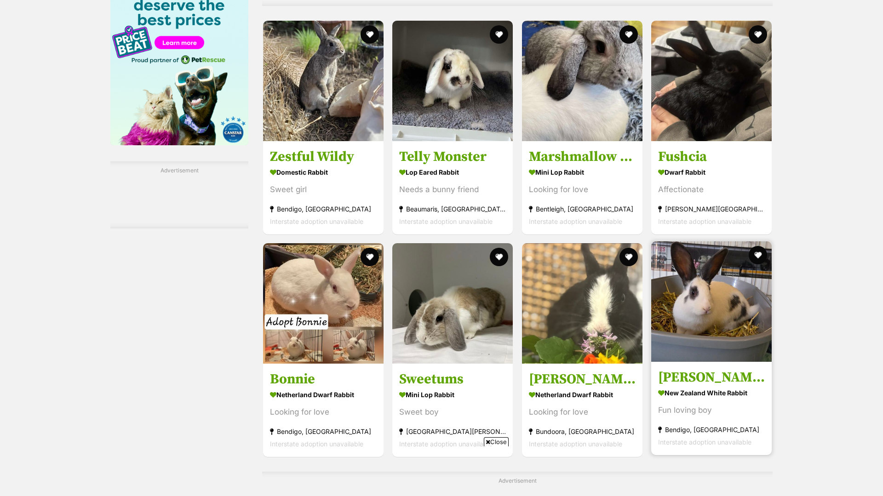
scroll to position [1268, 0]
